Goal: Navigation & Orientation: Find specific page/section

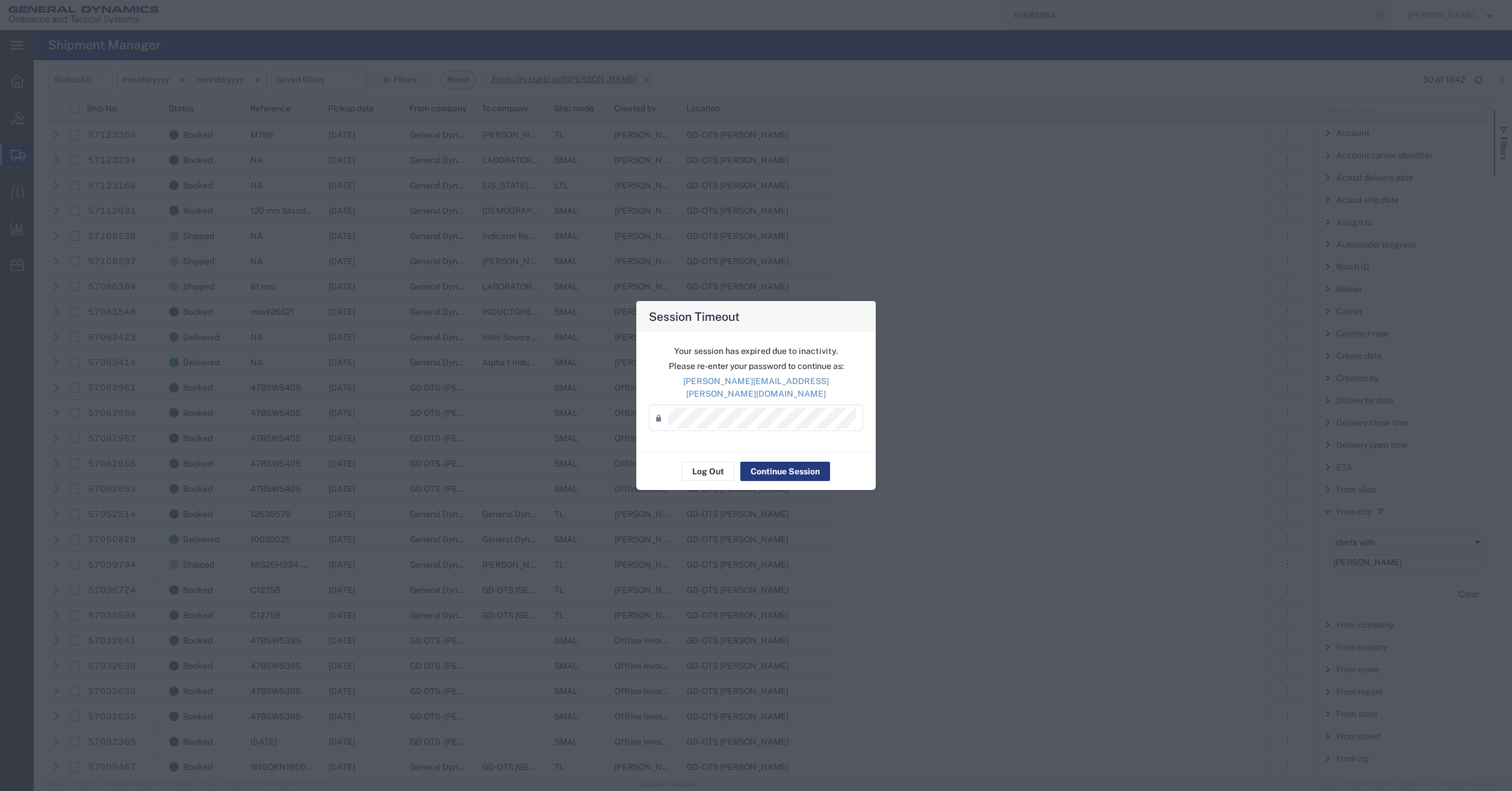
scroll to position [361, 0]
click at [785, 467] on button "Continue Session" at bounding box center [785, 471] width 90 height 19
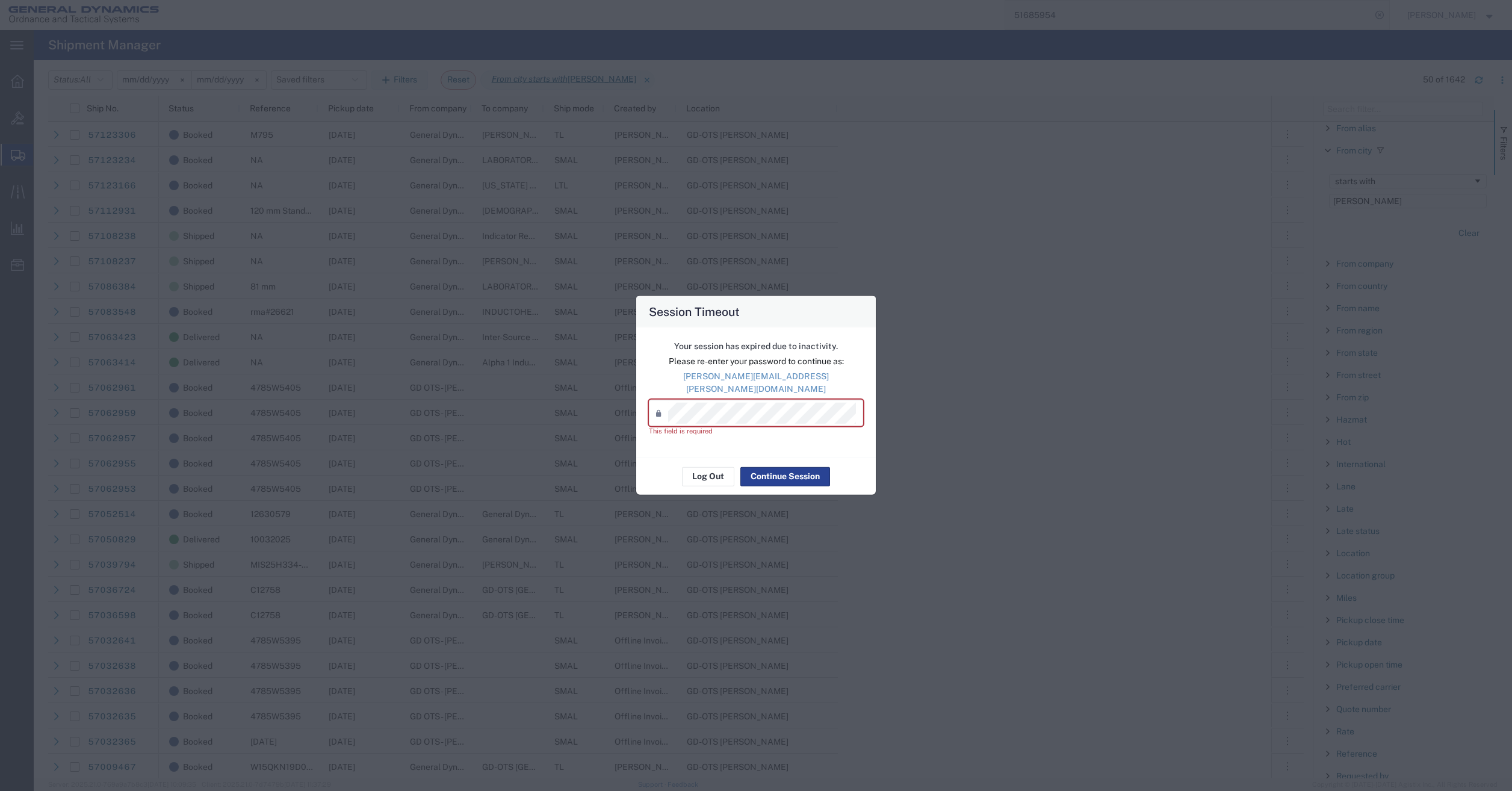
click at [779, 467] on button "Continue Session" at bounding box center [785, 476] width 90 height 19
